Goal: Information Seeking & Learning: Learn about a topic

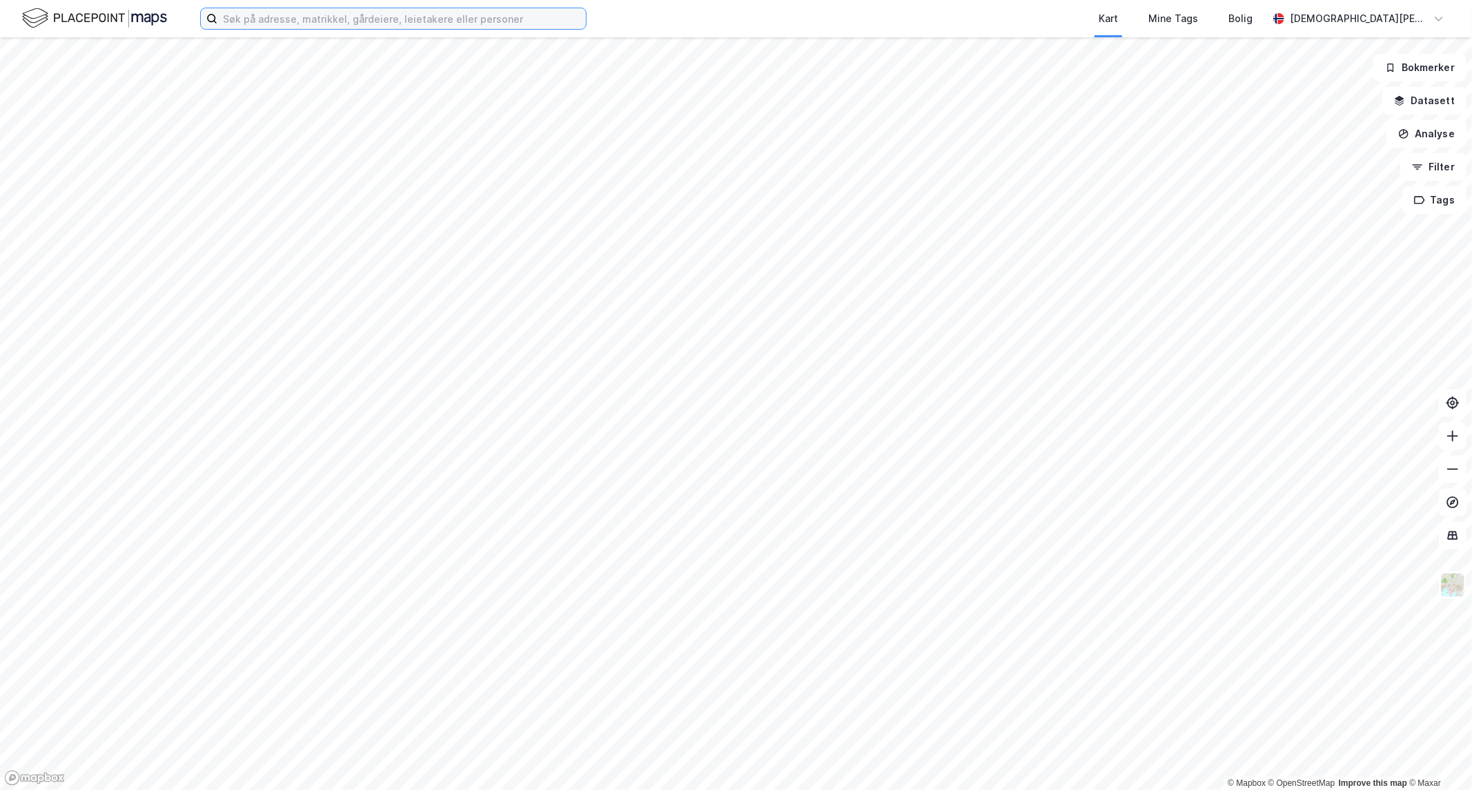
click at [292, 17] on input at bounding box center [401, 18] width 369 height 21
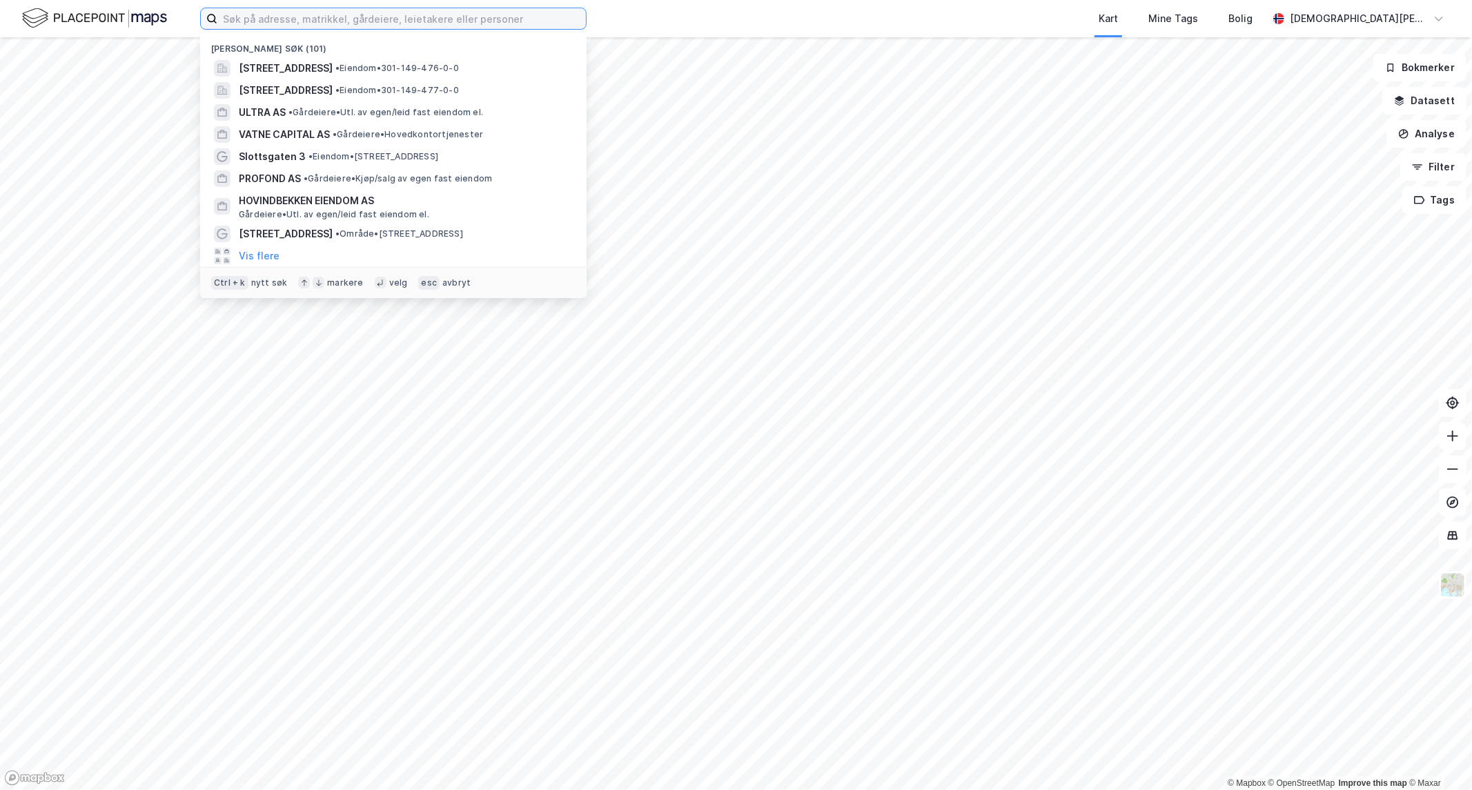
paste input "Industriveien 19 AS"
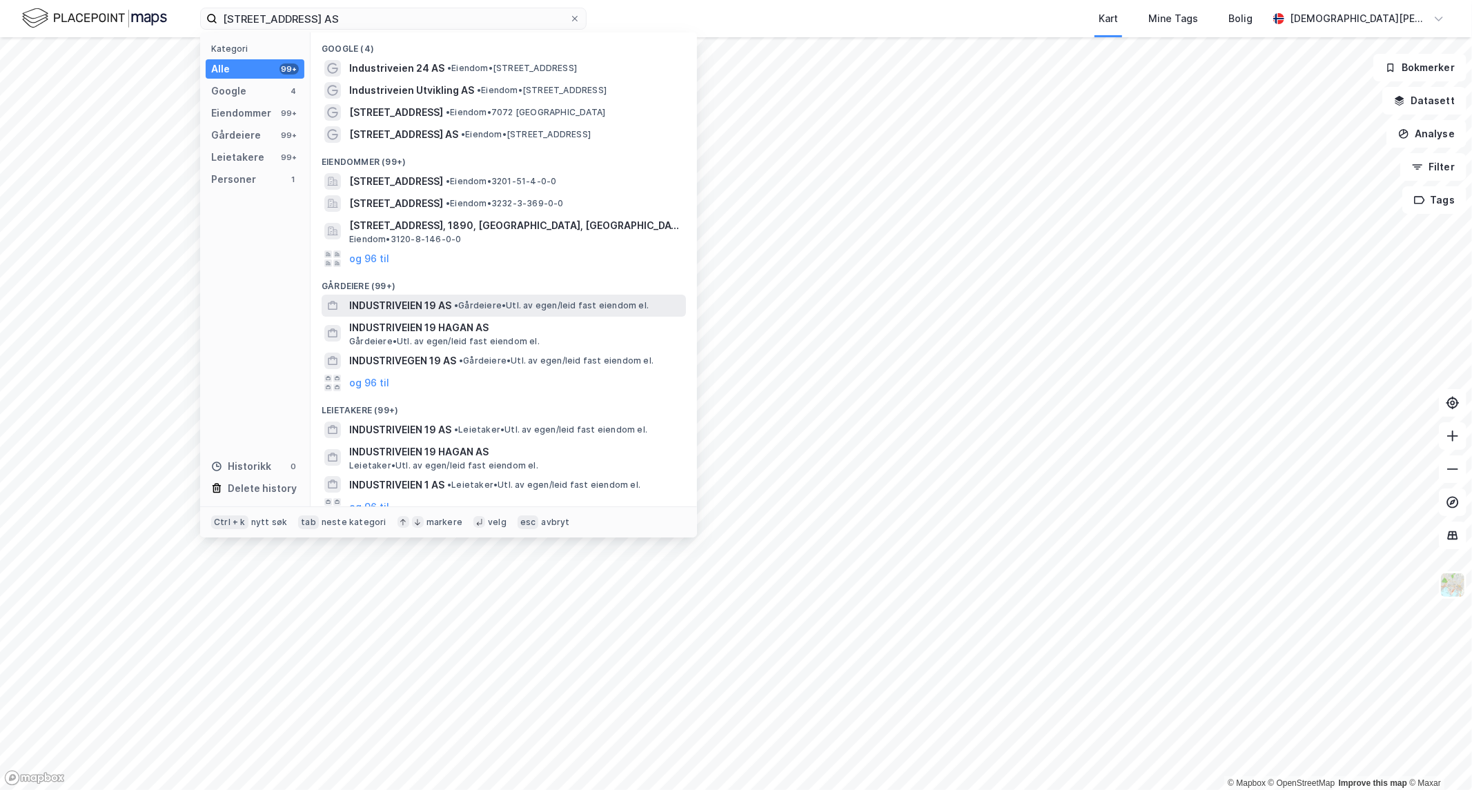
click at [414, 304] on span "INDUSTRIVEIEN 19 AS" at bounding box center [400, 305] width 102 height 17
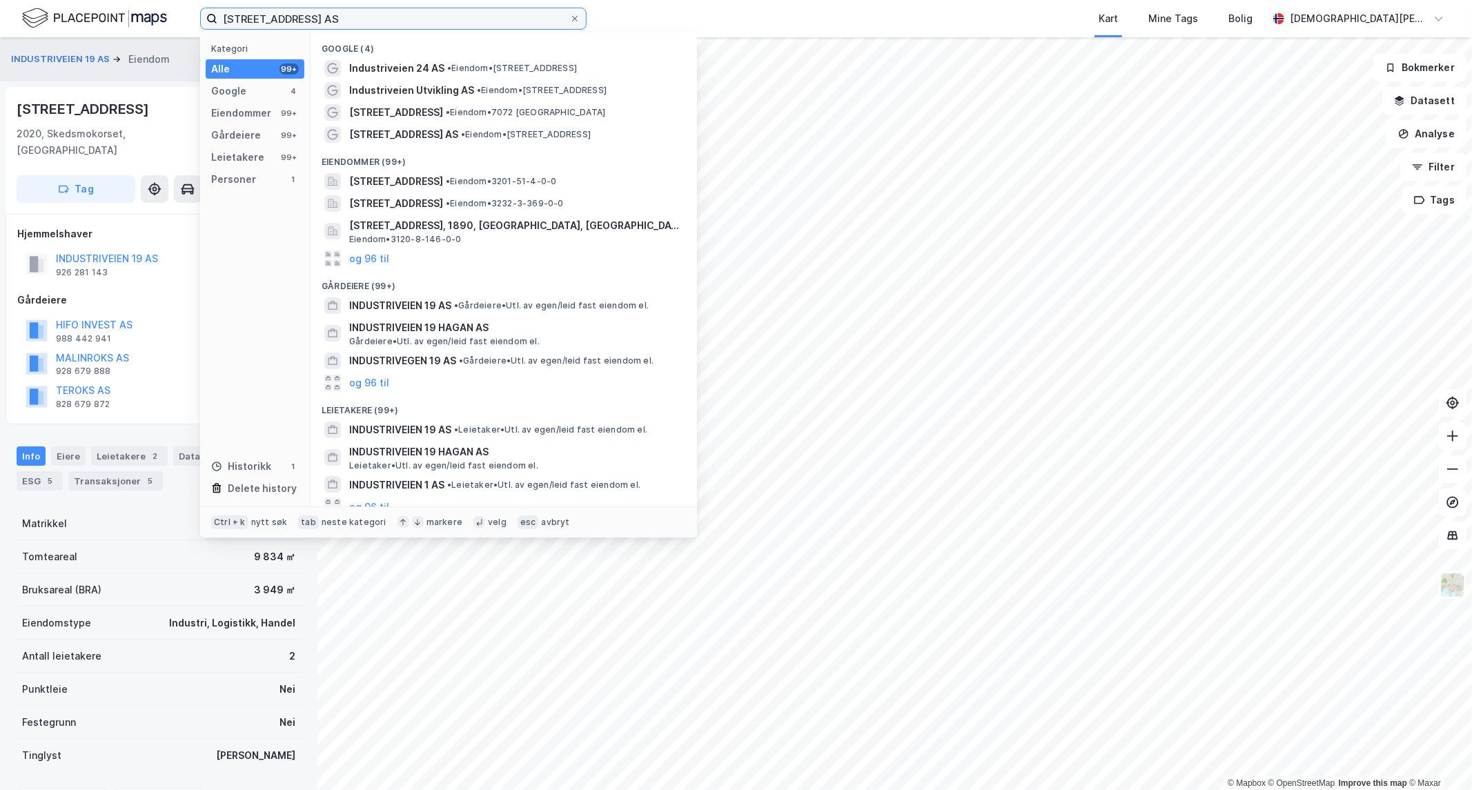
click at [432, 15] on input "Industriveien 19 AS" at bounding box center [393, 18] width 352 height 21
paste input "Bjønndalsveien 7 Eiendomsinvest"
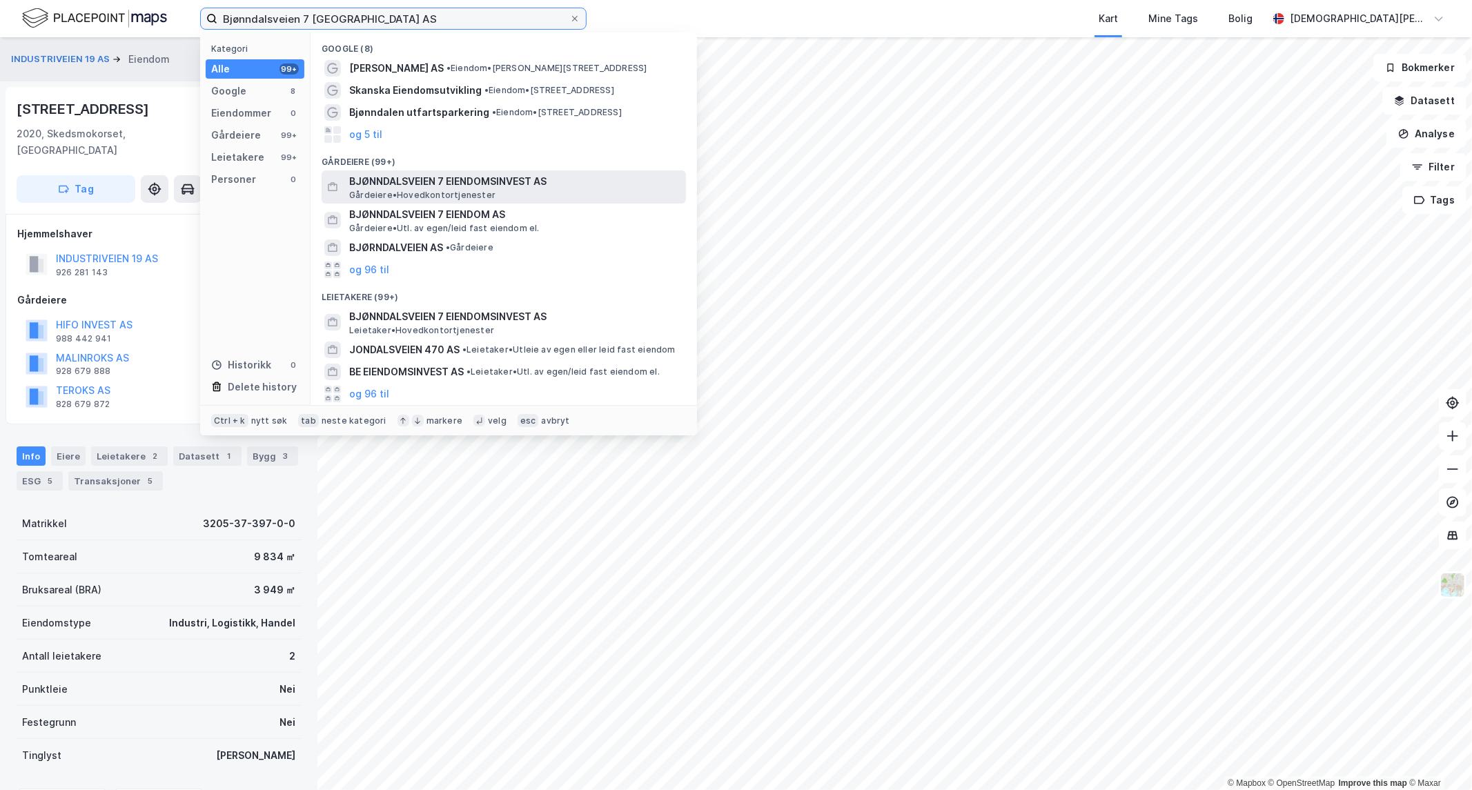
type input "Bjønndalsveien 7 Eiendomsinvest AS"
click at [487, 184] on span "BJØNNDALSVEIEN 7 EIENDOMSINVEST AS" at bounding box center [514, 181] width 331 height 17
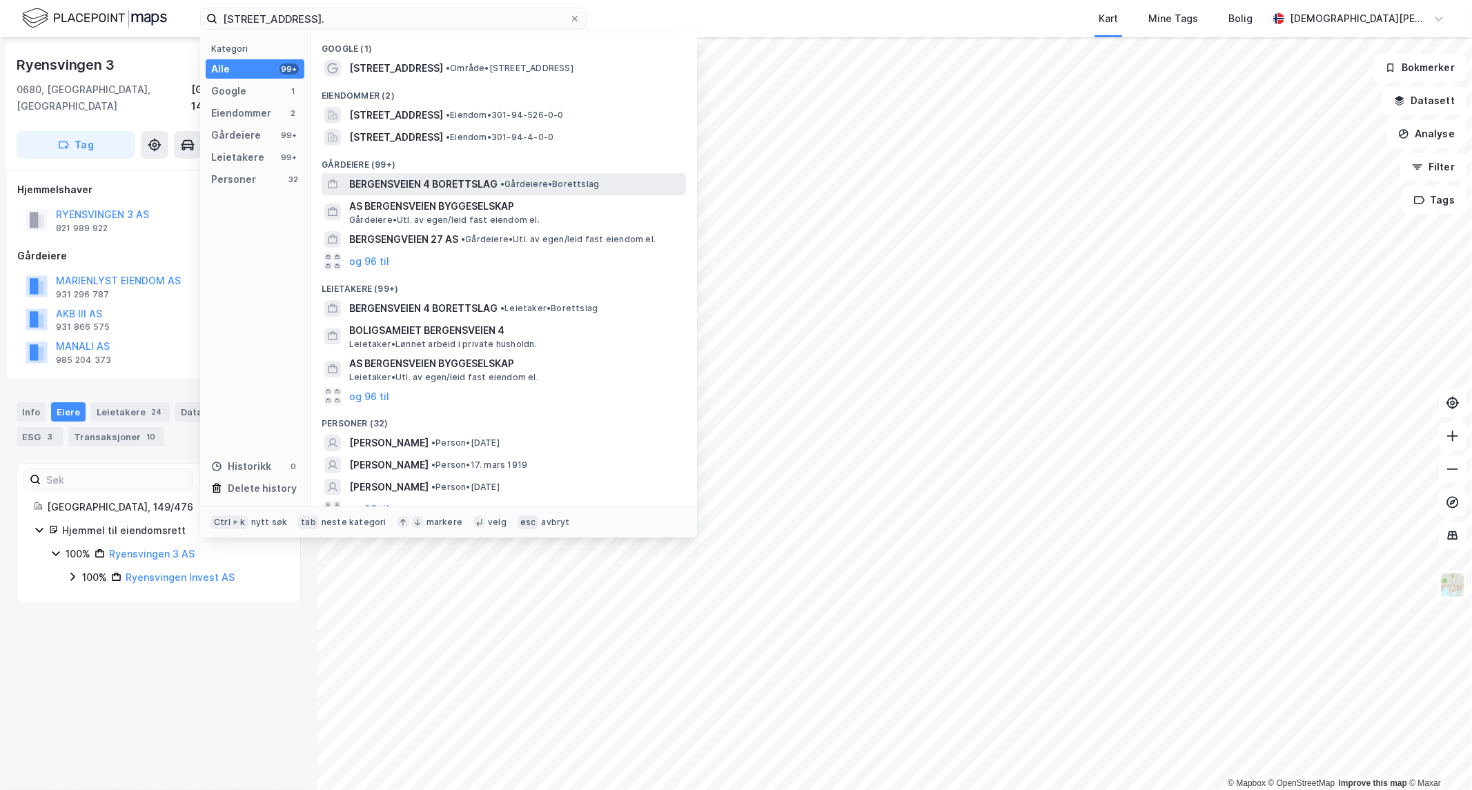
type input "[STREET_ADDRESS]."
click at [461, 178] on span "BERGENSVEIEN 4 BORETTSLAG" at bounding box center [423, 184] width 148 height 17
